Goal: Task Accomplishment & Management: Complete application form

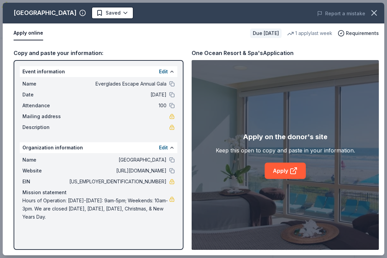
scroll to position [102, 0]
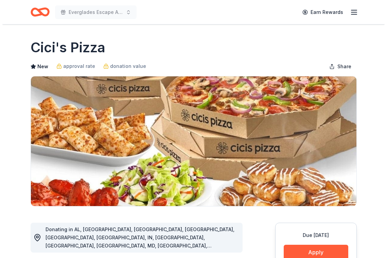
scroll to position [102, 0]
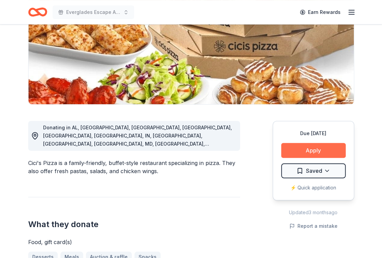
click at [315, 149] on button "Apply" at bounding box center [313, 150] width 65 height 15
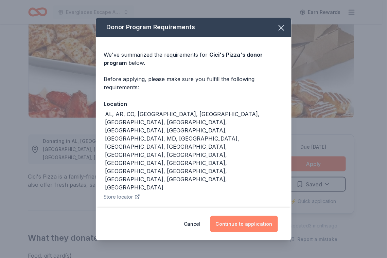
click at [251, 216] on button "Continue to application" at bounding box center [244, 224] width 68 height 16
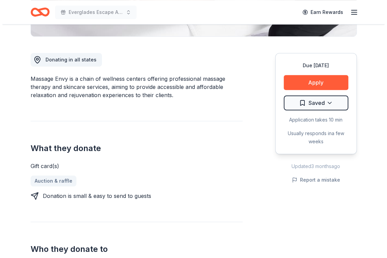
scroll to position [170, 0]
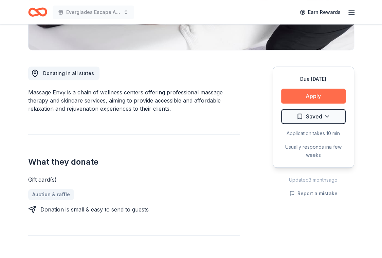
click at [303, 89] on button "Apply" at bounding box center [313, 96] width 65 height 15
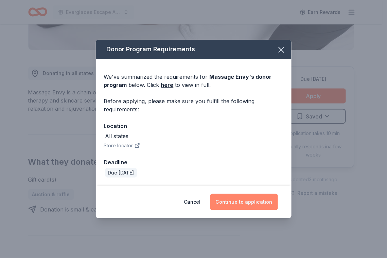
click at [236, 202] on button "Continue to application" at bounding box center [244, 202] width 68 height 16
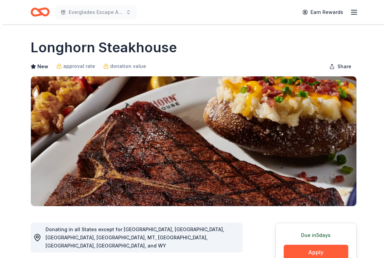
scroll to position [136, 0]
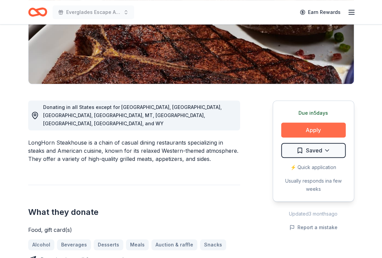
click at [326, 123] on button "Apply" at bounding box center [313, 130] width 65 height 15
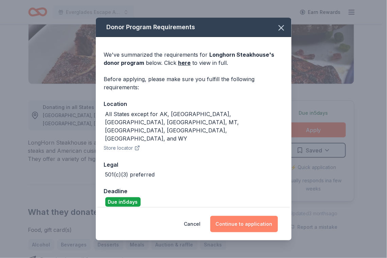
click at [231, 216] on button "Continue to application" at bounding box center [244, 224] width 68 height 16
